Goal: Task Accomplishment & Management: Manage account settings

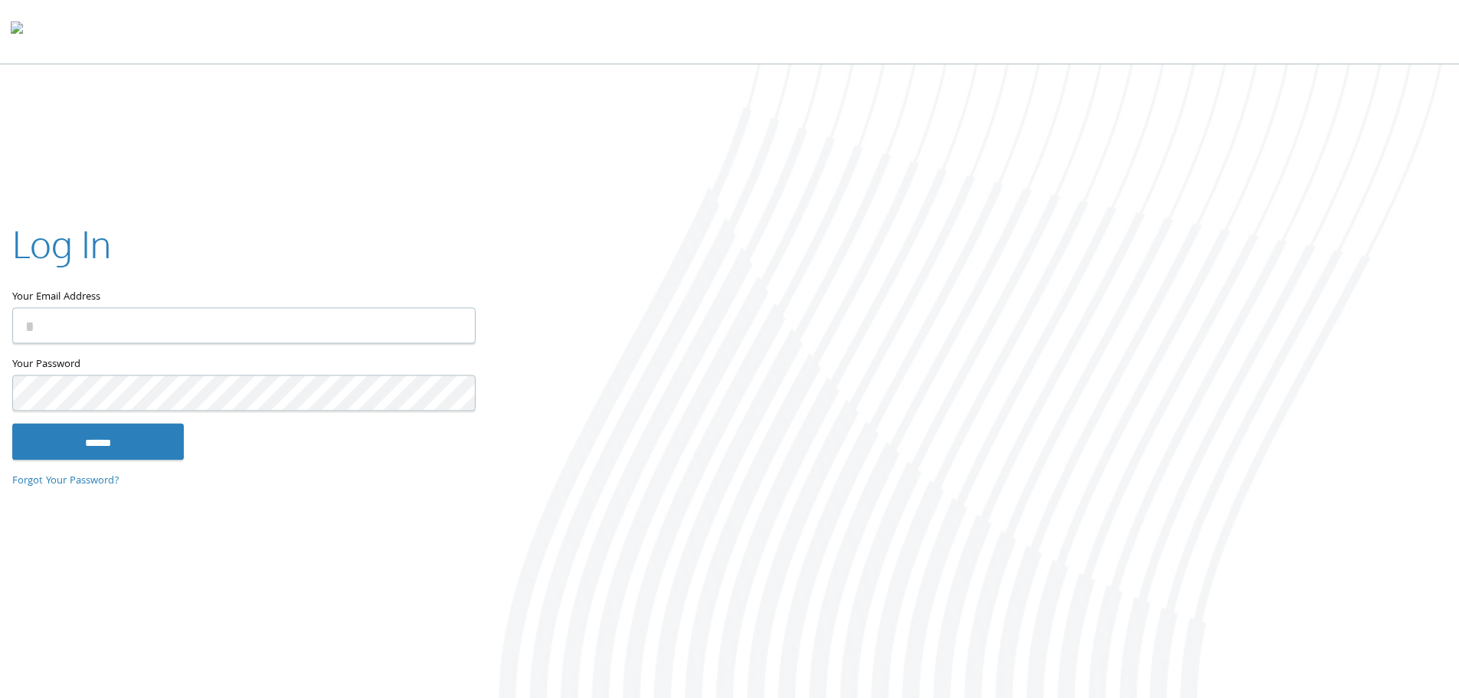
click at [0, 697] on com-1password-button at bounding box center [0, 701] width 0 height 0
type input "**********"
